Goal: Information Seeking & Learning: Find specific fact

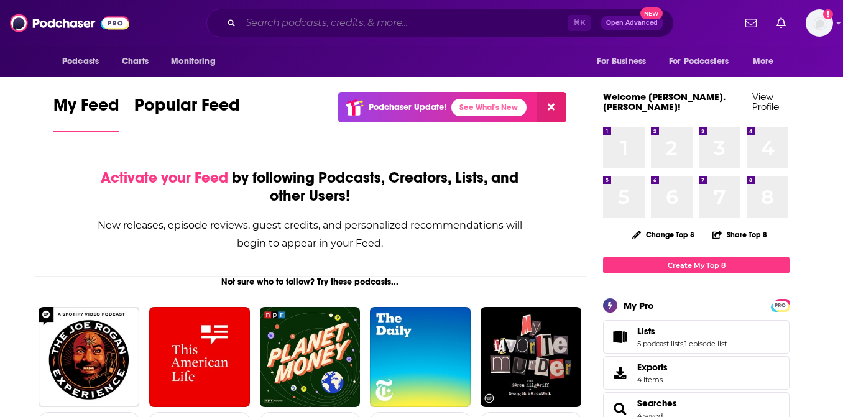
click at [386, 22] on input "Search podcasts, credits, & more..." at bounding box center [403, 23] width 327 height 20
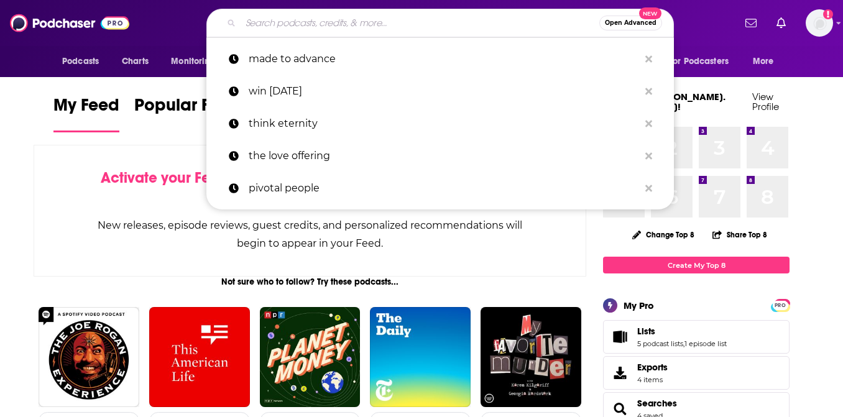
paste input "hol+"
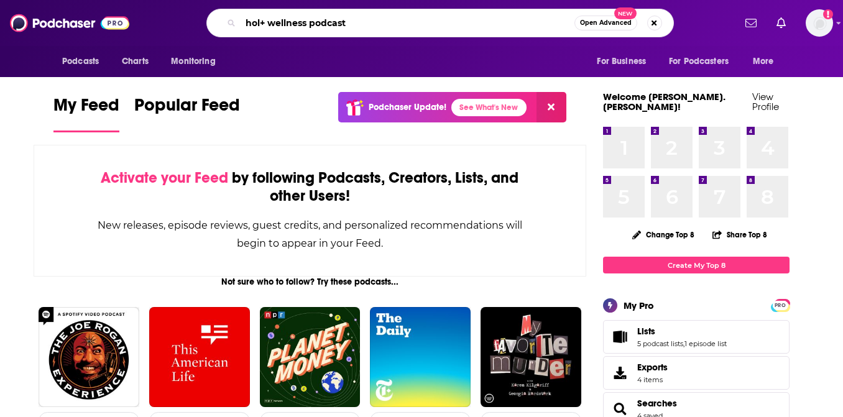
type input "hol+ wellness podcast"
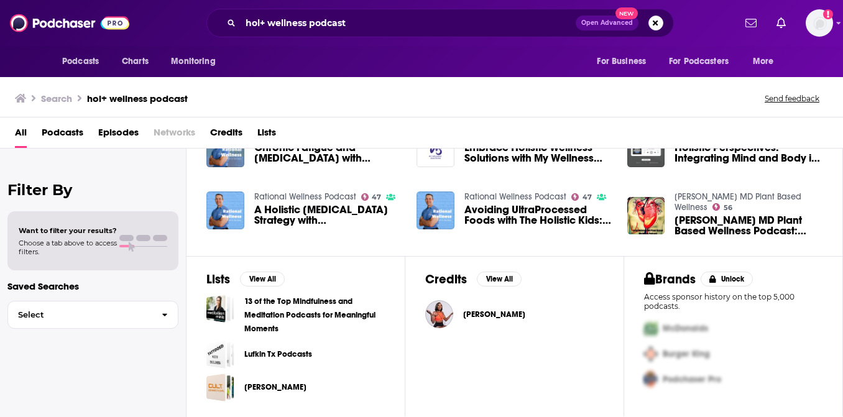
scroll to position [292, 0]
